Goal: Information Seeking & Learning: Learn about a topic

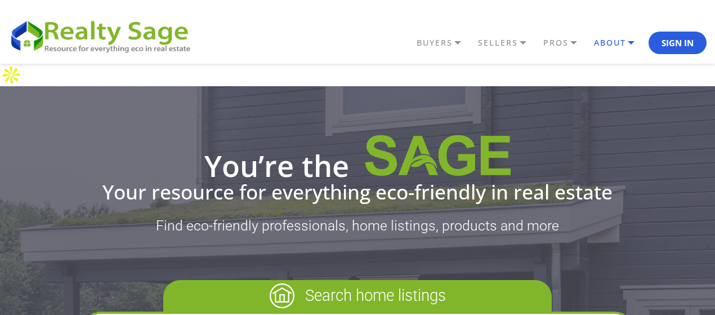
click at [475, 43] on link "ABOUT" at bounding box center [444, 42] width 61 height 19
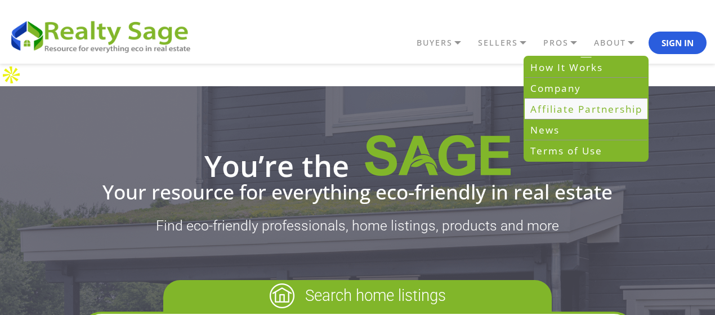
click at [558, 109] on link "Affiliate Partnership" at bounding box center [585, 108] width 123 height 21
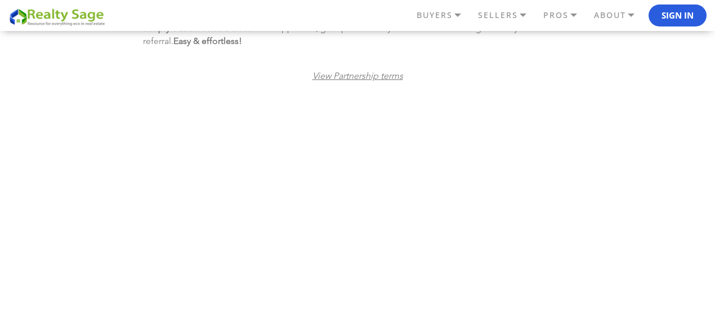
scroll to position [675, 0]
click at [475, 17] on link "ABOUT" at bounding box center [444, 15] width 61 height 19
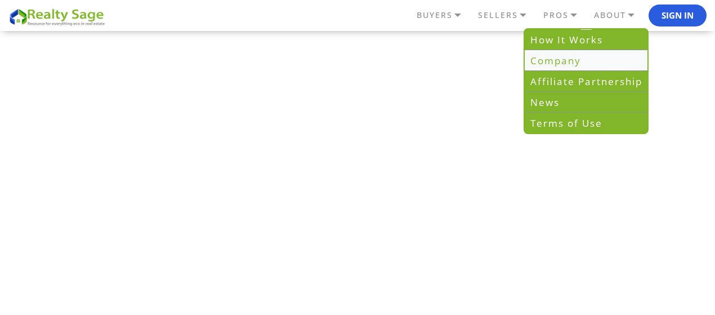
click at [548, 62] on link "Company" at bounding box center [585, 60] width 123 height 21
